Goal: Check status: Check status

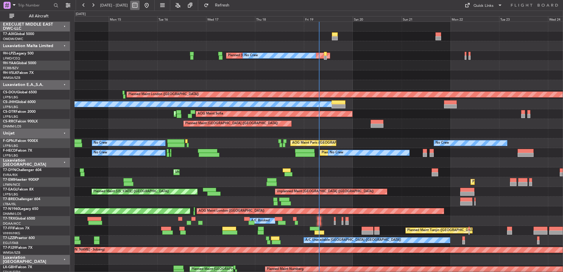
click at [139, 5] on button at bounding box center [134, 5] width 9 height 9
select select "9"
select select "2025"
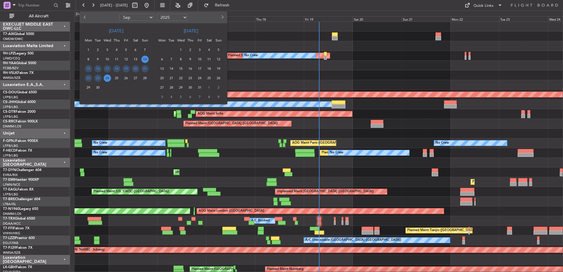
click at [211, 50] on span "4" at bounding box center [208, 49] width 7 height 7
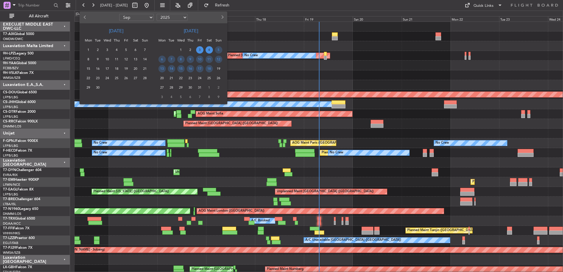
click at [198, 53] on span "3" at bounding box center [199, 49] width 7 height 7
click at [182, 60] on span "8" at bounding box center [180, 59] width 7 height 7
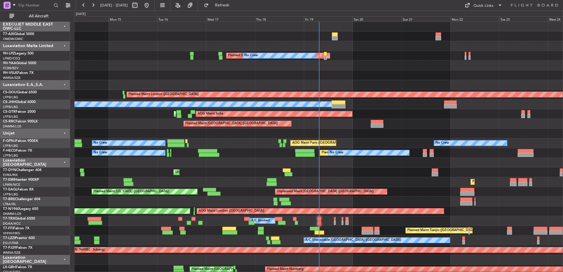
select select "10"
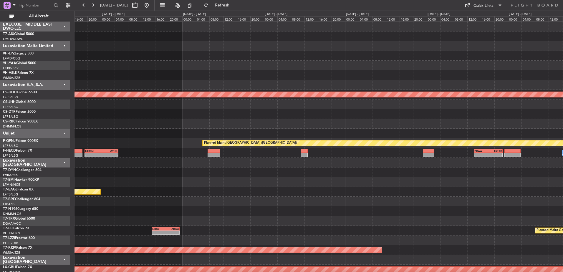
click at [141, 142] on div "Planned Maint London ([GEOGRAPHIC_DATA]) Planned Maint [GEOGRAPHIC_DATA] ([GEOG…" at bounding box center [318, 221] width 488 height 398
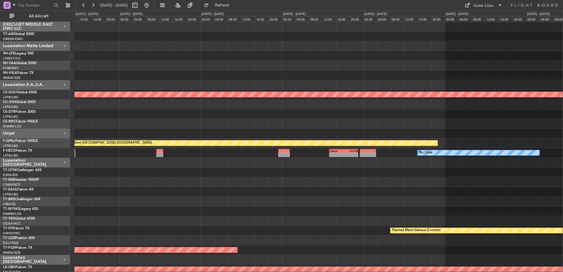
click at [363, 177] on div "Planned Maint London ([GEOGRAPHIC_DATA]) Planned Maint [GEOGRAPHIC_DATA] ([GEOG…" at bounding box center [318, 221] width 488 height 398
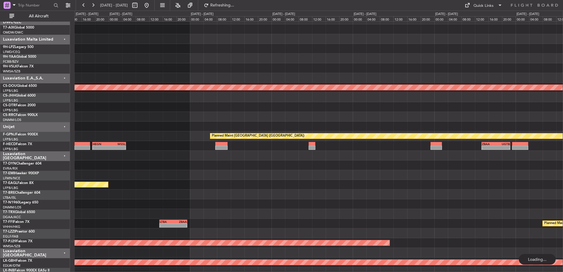
scroll to position [7, 0]
click at [446, 120] on div at bounding box center [318, 117] width 488 height 10
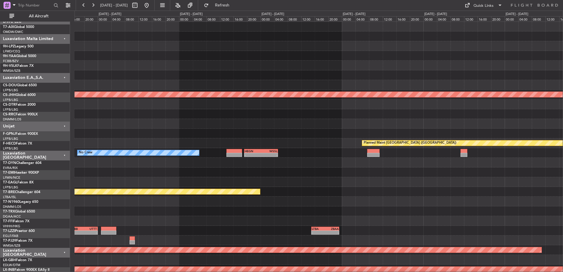
scroll to position [0, 0]
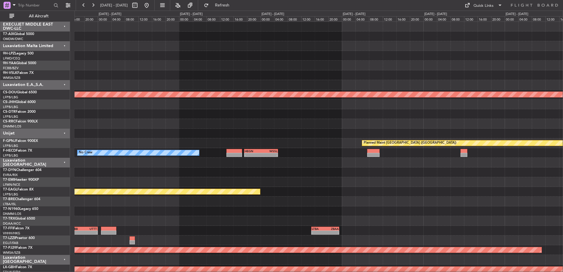
click at [424, 118] on div at bounding box center [318, 114] width 488 height 10
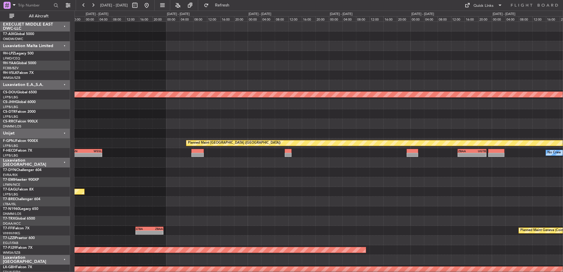
click at [20, 162] on div "Planned Maint London ([GEOGRAPHIC_DATA]) Planned Maint [GEOGRAPHIC_DATA] ([GEOG…" at bounding box center [281, 141] width 563 height 261
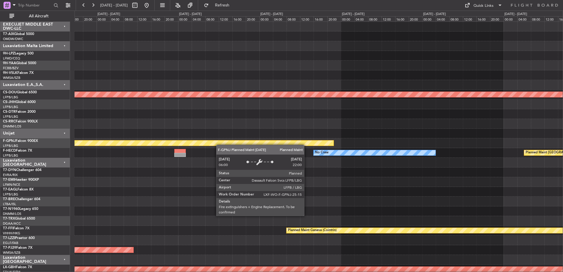
click at [186, 145] on div "Planned Maint London ([GEOGRAPHIC_DATA]) Planned Maint [GEOGRAPHIC_DATA] ([GEOG…" at bounding box center [318, 221] width 488 height 398
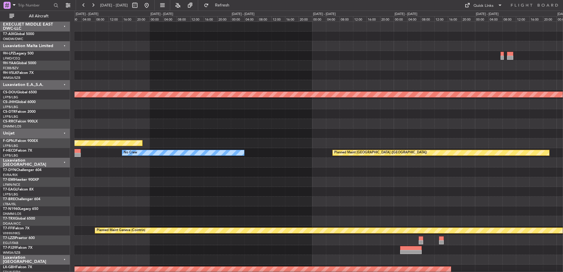
click at [201, 141] on div "Planned Maint London ([GEOGRAPHIC_DATA]) Planned Maint [GEOGRAPHIC_DATA] ([GEOG…" at bounding box center [318, 221] width 488 height 398
click at [243, 176] on div at bounding box center [318, 172] width 488 height 10
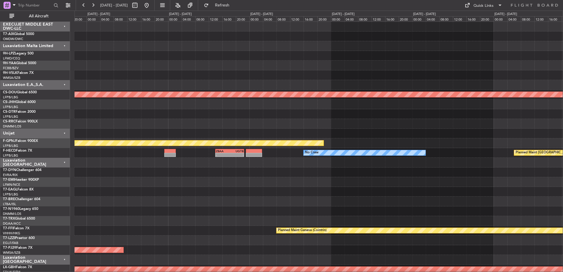
click at [346, 121] on div at bounding box center [318, 124] width 488 height 10
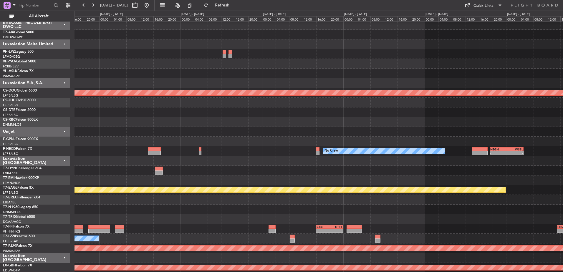
scroll to position [1, 0]
click at [363, 120] on div at bounding box center [318, 122] width 488 height 10
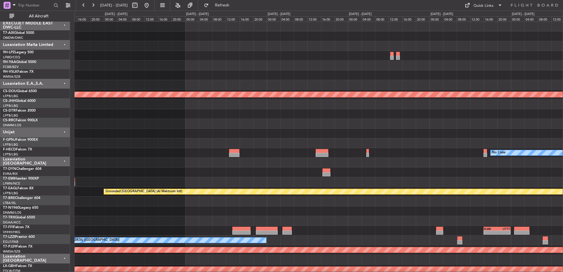
scroll to position [0, 0]
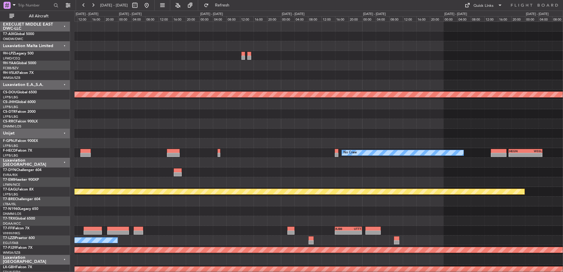
click at [147, 146] on div "Planned Maint London ([GEOGRAPHIC_DATA]) Planned Maint [GEOGRAPHIC_DATA] ([GEOG…" at bounding box center [318, 221] width 488 height 398
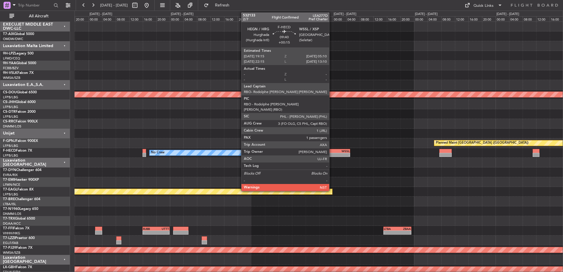
click at [332, 150] on div "HEGN" at bounding box center [325, 151] width 16 height 4
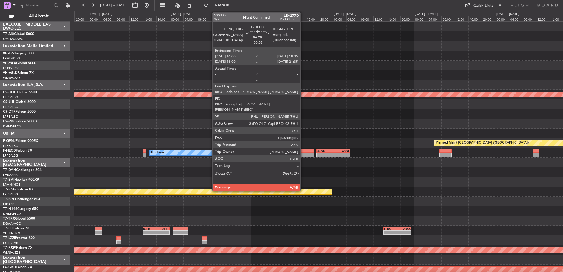
click at [303, 150] on div at bounding box center [306, 151] width 16 height 4
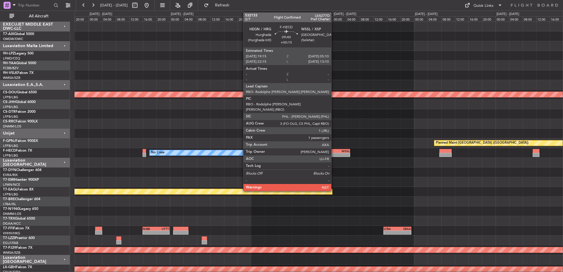
click at [334, 150] on div "WSSL" at bounding box center [341, 151] width 16 height 4
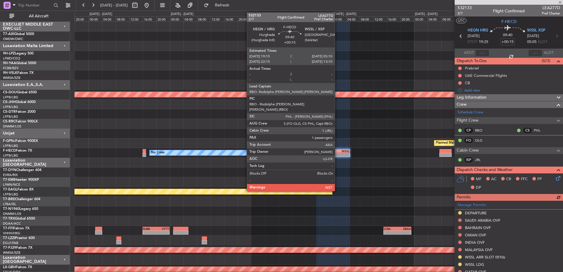
click at [337, 151] on div "WSSL" at bounding box center [341, 151] width 16 height 4
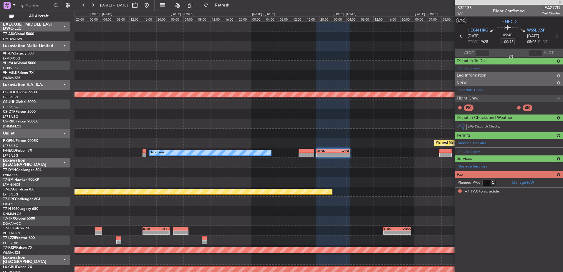
click at [337, 151] on div "WSSL" at bounding box center [341, 151] width 16 height 4
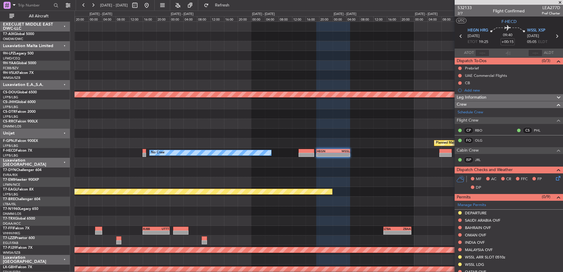
click at [561, 1] on span at bounding box center [560, 2] width 6 height 5
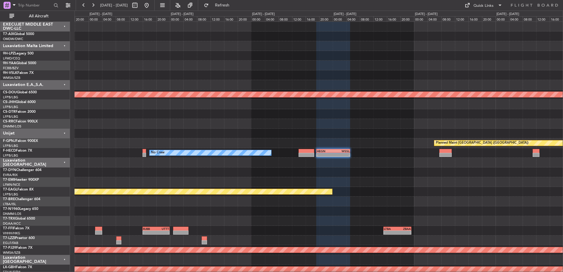
type input "0"
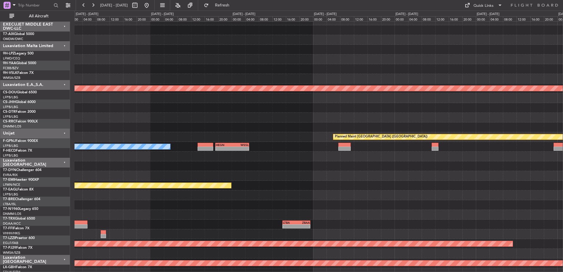
scroll to position [15, 0]
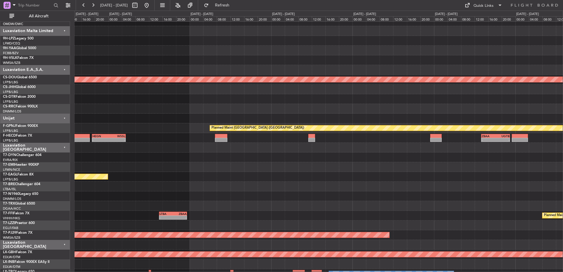
click at [170, 147] on div at bounding box center [318, 148] width 488 height 10
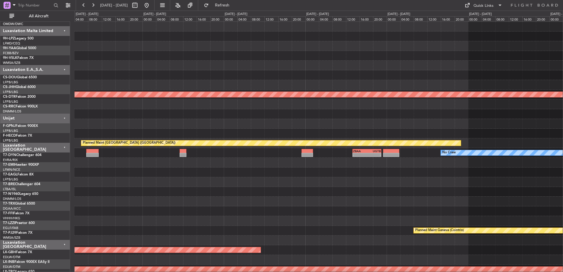
scroll to position [0, 0]
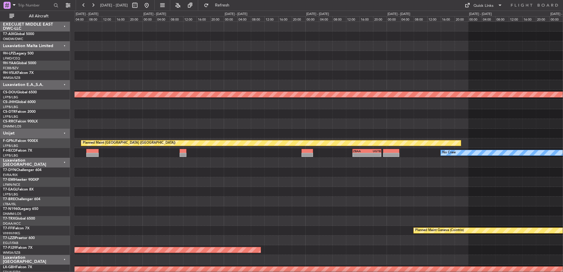
click at [294, 184] on div at bounding box center [318, 182] width 488 height 10
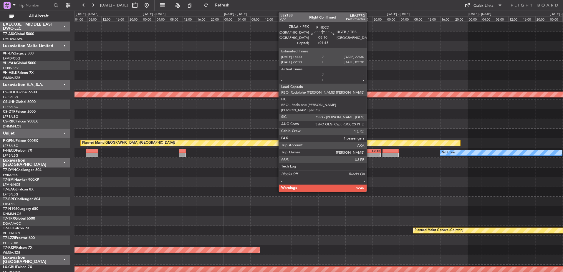
click at [369, 152] on div "UGTB" at bounding box center [373, 151] width 14 height 4
